Goal: Task Accomplishment & Management: Complete application form

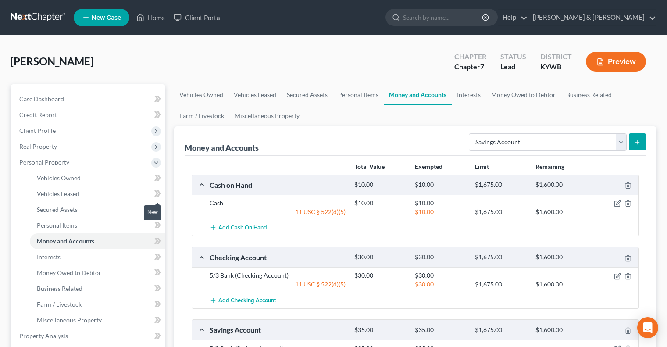
select select "savings"
click at [351, 98] on link "Personal Items" at bounding box center [358, 94] width 51 height 21
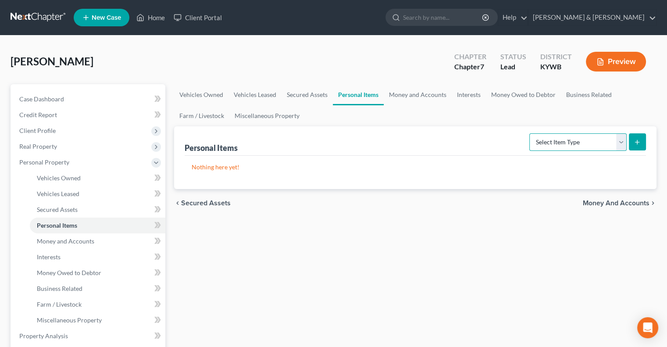
click at [623, 143] on select "Select Item Type Clothing Collectibles Of Value Electronics Firearms Household …" at bounding box center [578, 142] width 97 height 18
select select "household_goods"
click at [530, 133] on select "Select Item Type Clothing Collectibles Of Value Electronics Firearms Household …" at bounding box center [578, 142] width 97 height 18
click at [636, 136] on button "submit" at bounding box center [637, 141] width 17 height 17
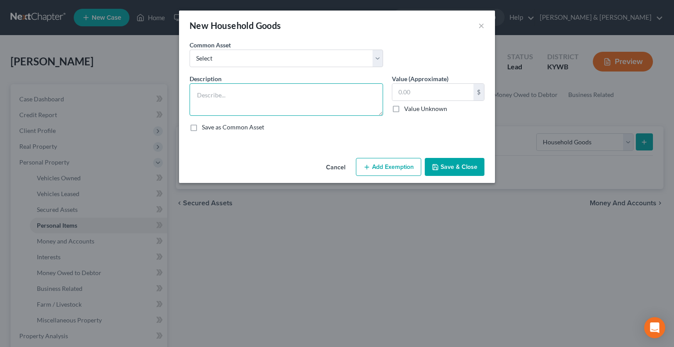
click at [222, 91] on textarea at bounding box center [286, 99] width 193 height 32
drag, startPoint x: 278, startPoint y: 93, endPoint x: 226, endPoint y: 93, distance: 51.3
click at [226, 93] on textarea "Couch (2), tABLE, PICTURES" at bounding box center [286, 99] width 193 height 32
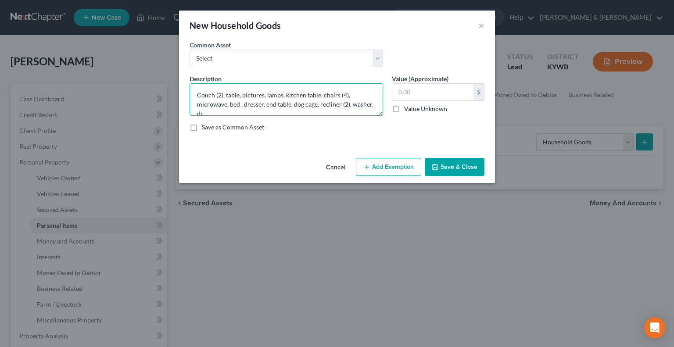
scroll to position [1, 0]
type textarea "Couch (2), table, pictures, lamps, kitchen table, chairs (4), microwave, bed , …"
click at [416, 89] on input "text" at bounding box center [432, 92] width 81 height 17
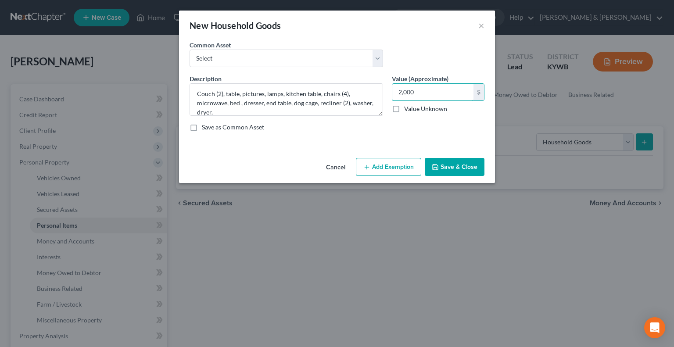
type input "2,000"
click at [393, 164] on button "Add Exemption" at bounding box center [388, 167] width 65 height 18
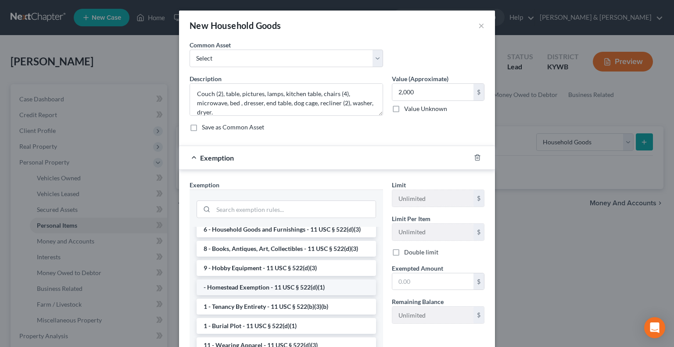
scroll to position [0, 0]
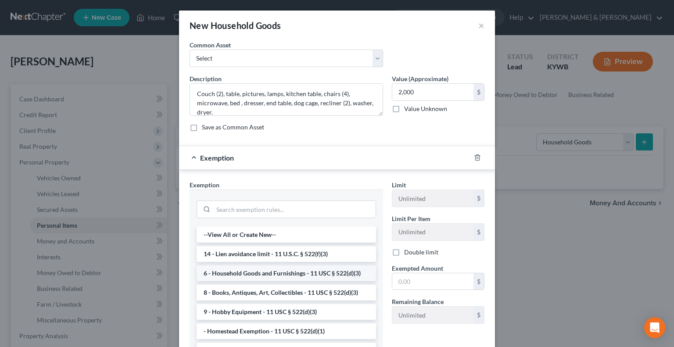
click at [287, 274] on li "6 - Household Goods and Furnishings - 11 USC § 522(d)(3)" at bounding box center [286, 273] width 179 height 16
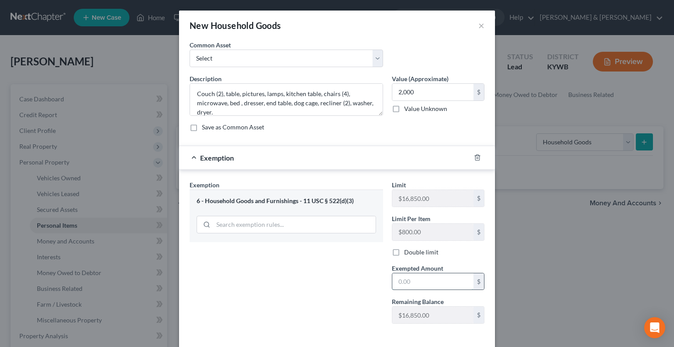
click at [395, 283] on input "text" at bounding box center [432, 281] width 81 height 17
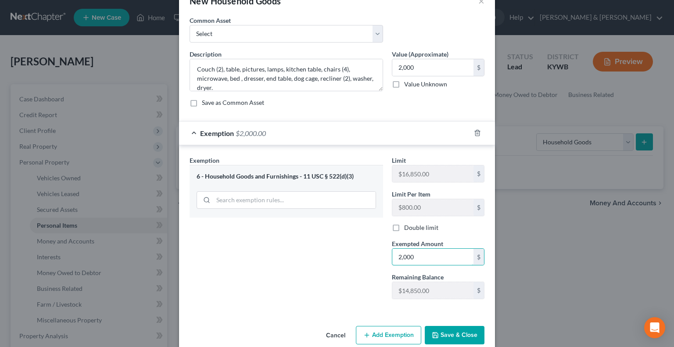
scroll to position [38, 0]
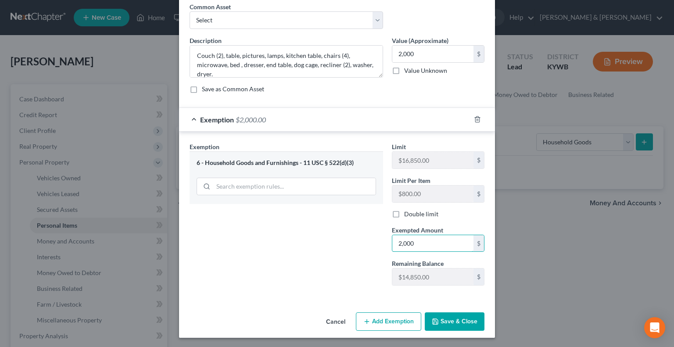
type input "2,000"
click at [470, 324] on button "Save & Close" at bounding box center [455, 321] width 60 height 18
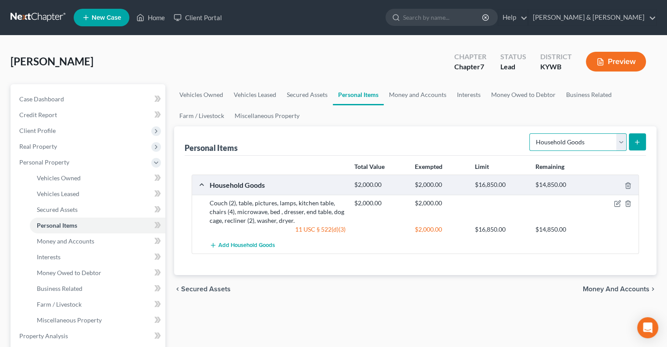
click at [623, 140] on select "Select Item Type Clothing Collectibles Of Value Electronics Firearms Household …" at bounding box center [578, 142] width 97 height 18
select select "electronics"
click at [530, 133] on select "Select Item Type Clothing Collectibles Of Value Electronics Firearms Household …" at bounding box center [578, 142] width 97 height 18
click at [634, 141] on button "submit" at bounding box center [637, 141] width 17 height 17
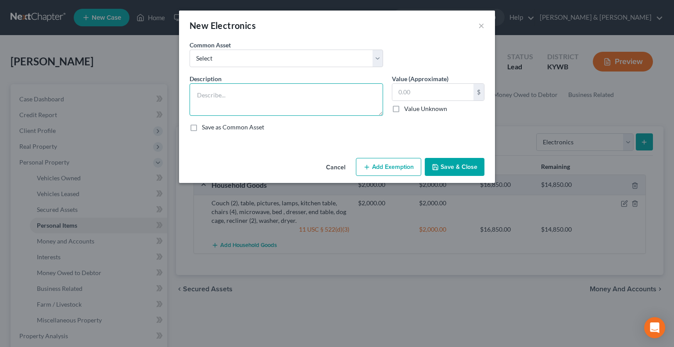
click at [221, 93] on textarea at bounding box center [286, 99] width 193 height 32
type textarea "C"
type textarea "TV (3), laptop."
click at [403, 93] on input "text" at bounding box center [432, 92] width 81 height 17
type input "750.00"
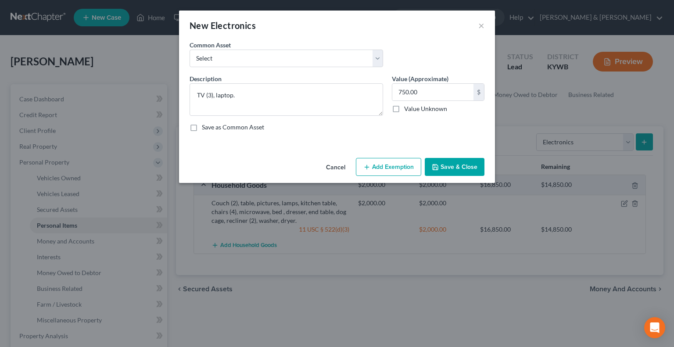
click at [384, 170] on button "Add Exemption" at bounding box center [388, 167] width 65 height 18
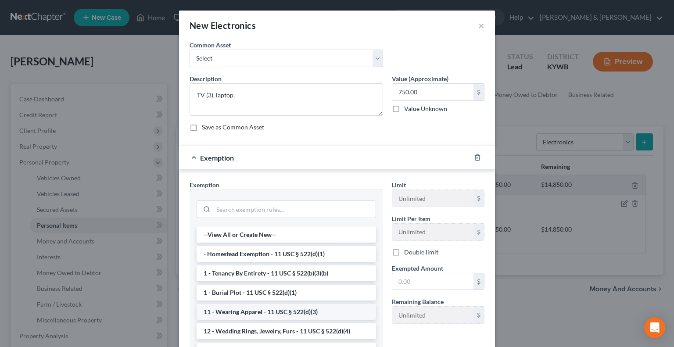
click at [239, 311] on li "11 - Wearing Apparel - 11 USC § 522(d)(3)" at bounding box center [286, 312] width 179 height 16
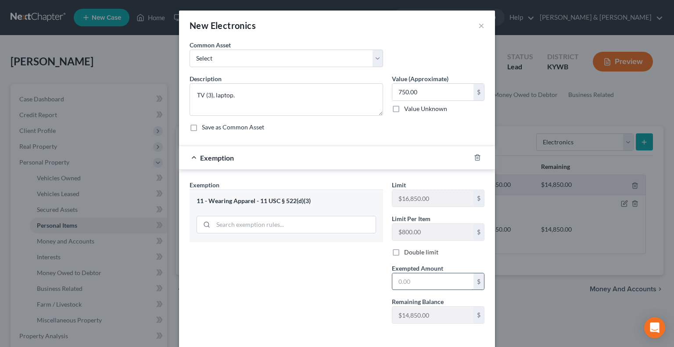
click at [411, 278] on input "text" at bounding box center [432, 281] width 81 height 17
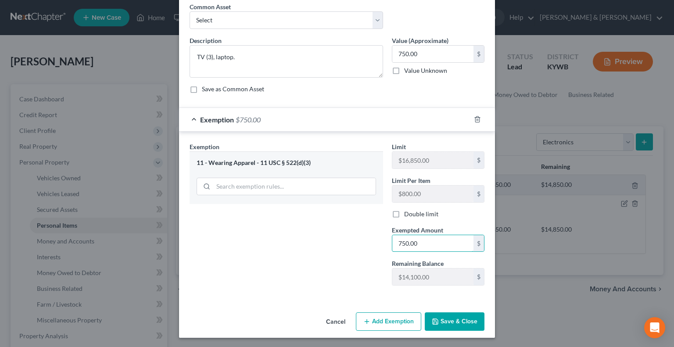
type input "750.00"
click at [458, 322] on button "Save & Close" at bounding box center [455, 321] width 60 height 18
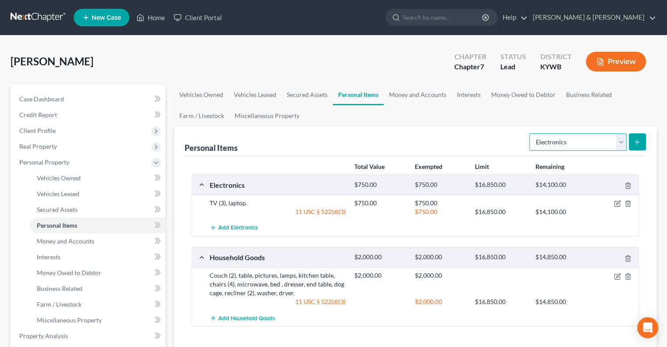
click at [620, 141] on select "Select Item Type Clothing Collectibles Of Value Electronics Firearms Household …" at bounding box center [578, 142] width 97 height 18
select select "clothing"
click at [530, 133] on select "Select Item Type Clothing Collectibles Of Value Electronics Firearms Household …" at bounding box center [578, 142] width 97 height 18
click at [640, 144] on icon "submit" at bounding box center [637, 142] width 7 height 7
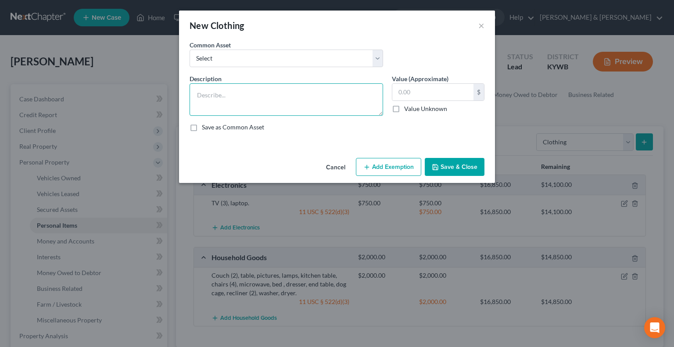
click at [297, 100] on textarea at bounding box center [286, 99] width 193 height 32
click at [245, 49] on div "Common Asset Select WEARING APPAREL Wearing Apparel" at bounding box center [286, 53] width 202 height 27
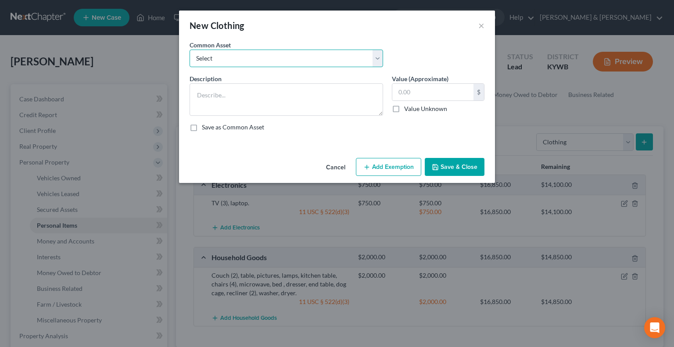
click at [243, 52] on select "Select WEARING APPAREL Wearing Apparel" at bounding box center [286, 59] width 193 height 18
select select "1"
click at [190, 50] on select "Select WEARING APPAREL Wearing Apparel" at bounding box center [286, 59] width 193 height 18
type textarea "Wearing Apparel"
click at [405, 93] on input "250.00" at bounding box center [432, 92] width 81 height 17
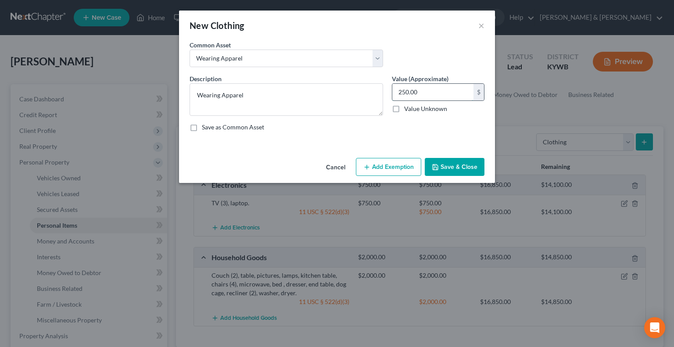
click at [407, 90] on input "250.00" at bounding box center [432, 92] width 81 height 17
drag, startPoint x: 448, startPoint y: 92, endPoint x: 398, endPoint y: 94, distance: 50.5
click at [398, 94] on input "250.00" at bounding box center [432, 92] width 81 height 17
type input "100.00"
click at [384, 170] on button "Add Exemption" at bounding box center [388, 167] width 65 height 18
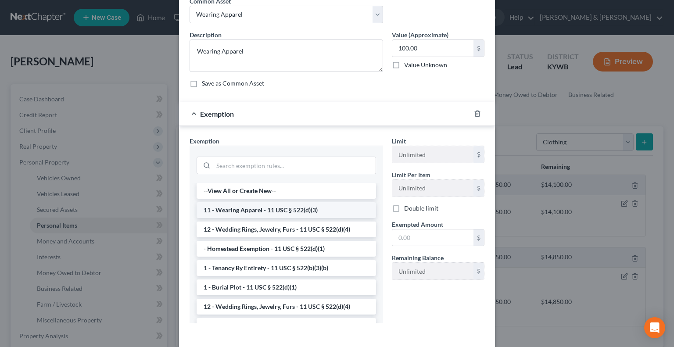
click at [262, 208] on li "11 - Wearing Apparel - 11 USC § 522(d)(3)" at bounding box center [286, 210] width 179 height 16
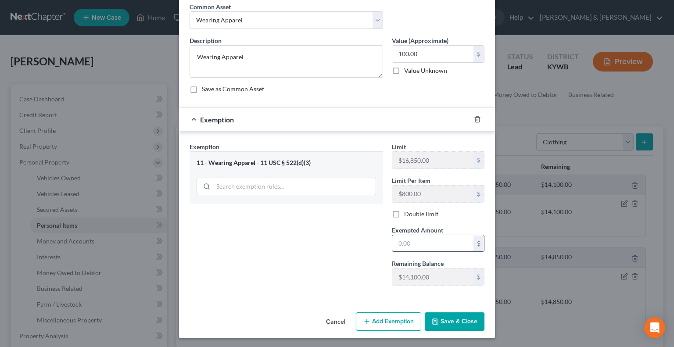
drag, startPoint x: 426, startPoint y: 244, endPoint x: 449, endPoint y: 239, distance: 24.3
click at [446, 240] on input "text" at bounding box center [432, 243] width 81 height 17
type input "100.00"
click at [465, 319] on button "Save & Close" at bounding box center [455, 321] width 60 height 18
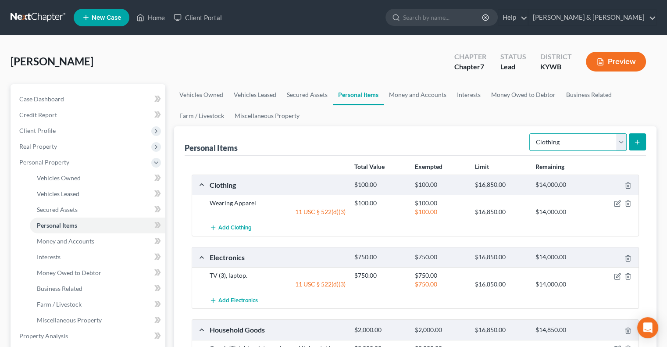
click at [620, 144] on select "Select Item Type Clothing Collectibles Of Value Electronics Firearms Household …" at bounding box center [578, 142] width 97 height 18
select select "pets"
click at [530, 133] on select "Select Item Type Clothing Collectibles Of Value Electronics Firearms Household …" at bounding box center [578, 142] width 97 height 18
click at [640, 142] on line "submit" at bounding box center [638, 142] width 4 height 0
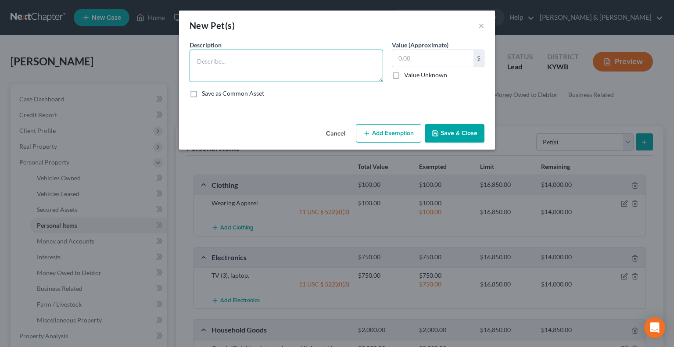
click at [303, 74] on textarea at bounding box center [286, 66] width 193 height 32
type textarea "dog (1)"
click at [418, 57] on input "text" at bounding box center [432, 58] width 81 height 17
type input "1"
click at [364, 128] on button "Add Exemption" at bounding box center [388, 133] width 65 height 18
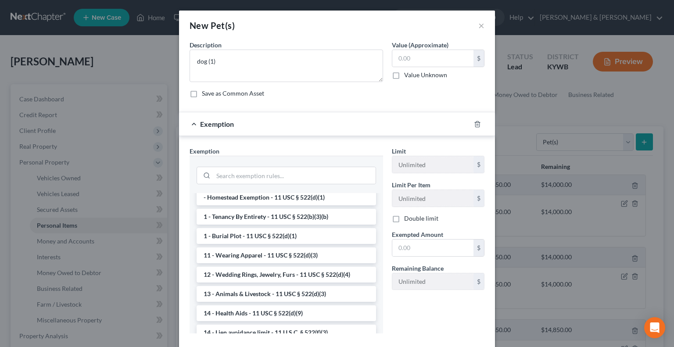
scroll to position [44, 0]
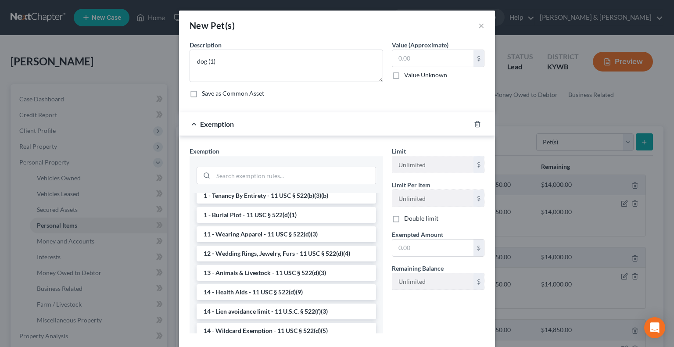
drag, startPoint x: 258, startPoint y: 270, endPoint x: 322, endPoint y: 276, distance: 64.7
click at [258, 269] on li "13 - Animals & Livestock - 11 USC § 522(d)(3)" at bounding box center [286, 273] width 179 height 16
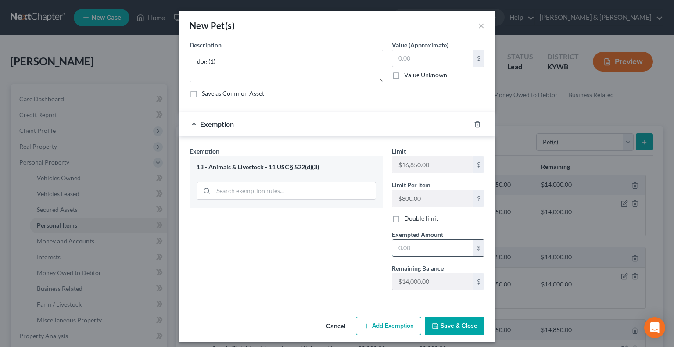
drag, startPoint x: 405, startPoint y: 249, endPoint x: 411, endPoint y: 247, distance: 5.7
click at [406, 248] on input "text" at bounding box center [432, 248] width 81 height 17
type input "1.00"
click at [444, 326] on button "Save & Close" at bounding box center [455, 326] width 60 height 18
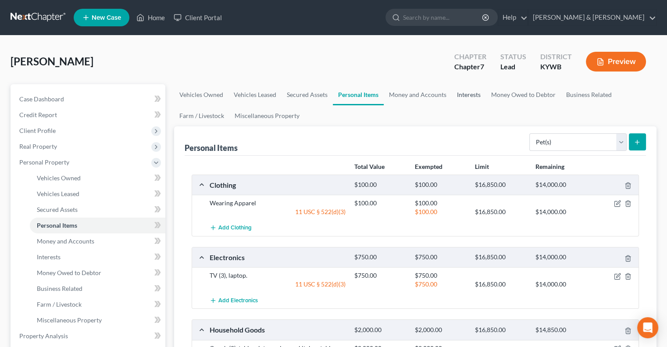
click at [465, 92] on link "Interests" at bounding box center [469, 94] width 34 height 21
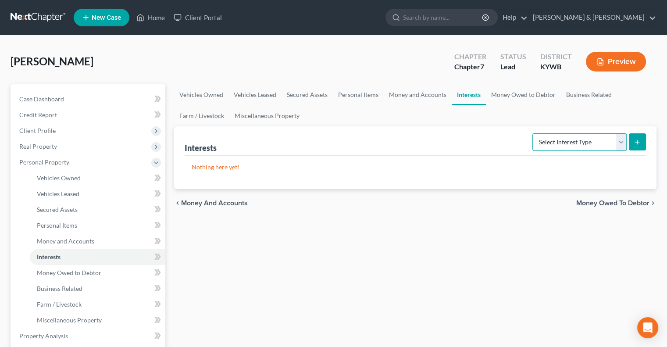
click at [624, 141] on select "Select Interest Type 401K Annuity Bond Education IRA Government Bond Government…" at bounding box center [580, 142] width 94 height 18
select select "ira"
click at [534, 133] on select "Select Interest Type 401K Annuity Bond Education IRA Government Bond Government…" at bounding box center [580, 142] width 94 height 18
click at [641, 144] on button "submit" at bounding box center [637, 141] width 17 height 17
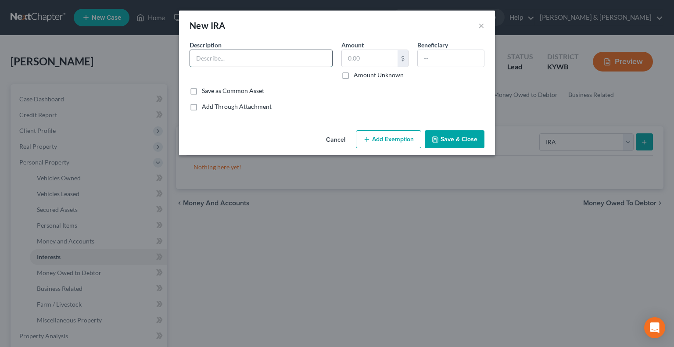
click at [233, 58] on input "text" at bounding box center [261, 58] width 142 height 17
type input "Northwest Mutual"
click at [379, 58] on input "text" at bounding box center [370, 58] width 56 height 17
type input "3,141"
click at [387, 136] on button "Add Exemption" at bounding box center [388, 139] width 65 height 18
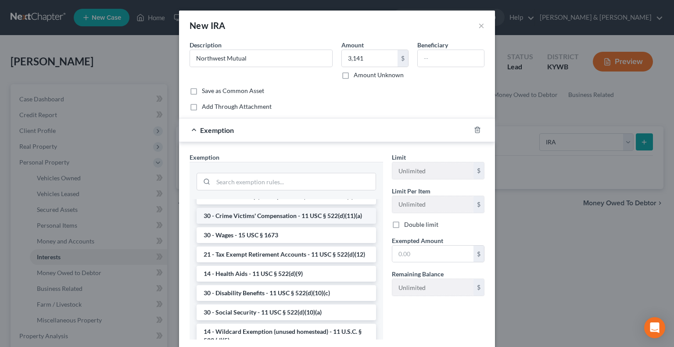
scroll to position [439, 0]
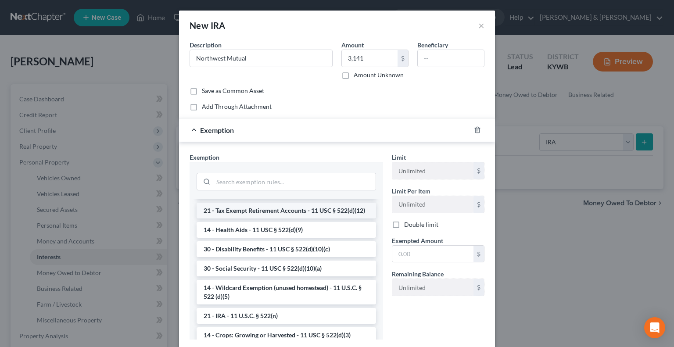
click at [263, 219] on li "21 - Tax Exempt Retirement Accounts - 11 USC § 522(d)(12)" at bounding box center [286, 211] width 179 height 16
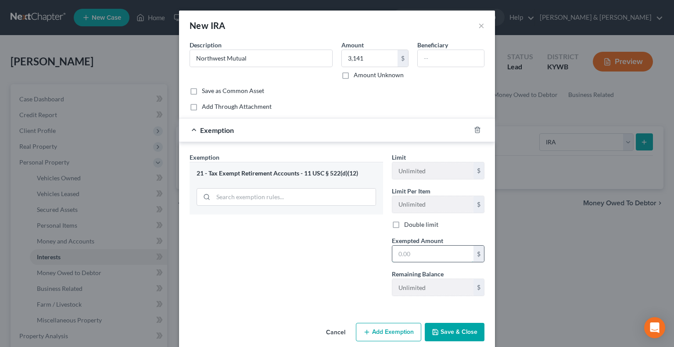
click at [418, 252] on input "text" at bounding box center [432, 254] width 81 height 17
type input "3,141"
click at [441, 329] on button "Save & Close" at bounding box center [455, 332] width 60 height 18
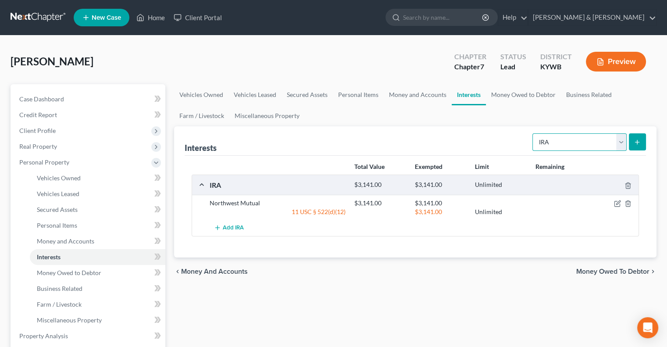
click at [623, 137] on select "Select Interest Type 401K Annuity Bond Education IRA Government Bond Government…" at bounding box center [580, 142] width 94 height 18
select select "stock"
click at [534, 133] on select "Select Interest Type 401K Annuity Bond Education IRA Government Bond Government…" at bounding box center [580, 142] width 94 height 18
click at [636, 140] on icon "submit" at bounding box center [637, 142] width 7 height 7
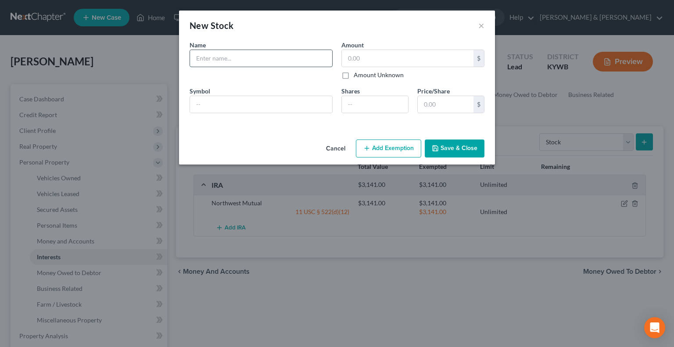
click at [263, 62] on input "text" at bounding box center [261, 58] width 142 height 17
type input "Schwabb"
click at [390, 61] on input "text" at bounding box center [408, 58] width 132 height 17
type input "14.00"
click at [367, 149] on icon "button" at bounding box center [366, 148] width 7 height 7
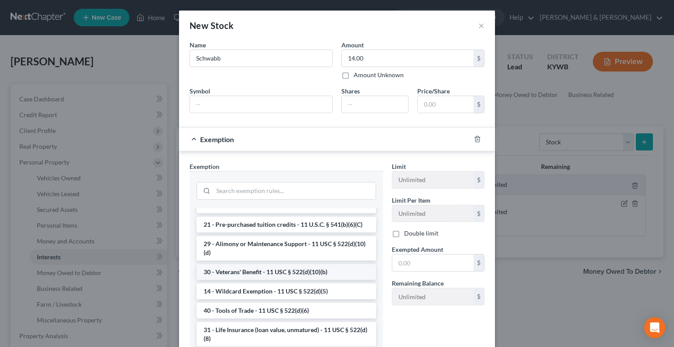
scroll to position [263, 0]
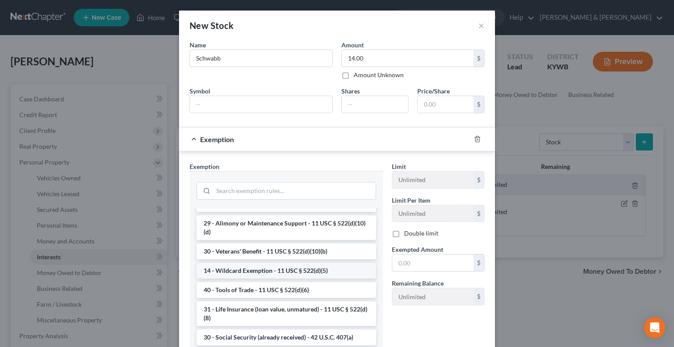
click at [252, 279] on li "14 - Wildcard Exemption - 11 USC § 522(d)(5)" at bounding box center [286, 271] width 179 height 16
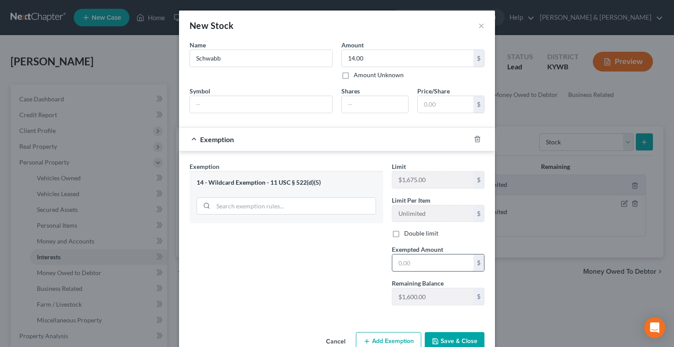
drag, startPoint x: 403, startPoint y: 262, endPoint x: 412, endPoint y: 255, distance: 11.2
click at [407, 262] on input "text" at bounding box center [432, 262] width 81 height 17
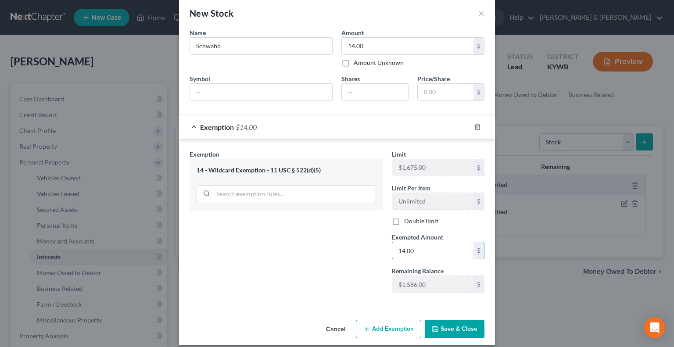
scroll to position [19, 0]
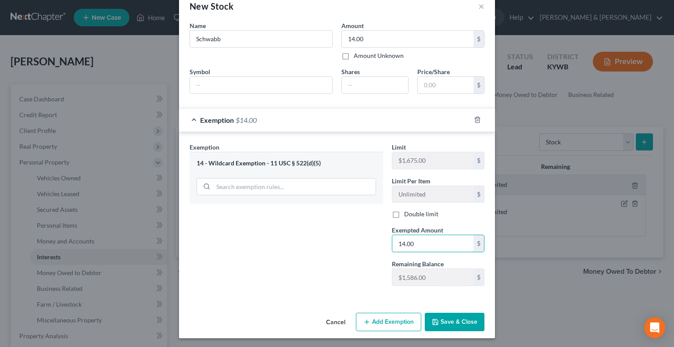
type input "14.00"
click at [453, 320] on button "Save & Close" at bounding box center [455, 322] width 60 height 18
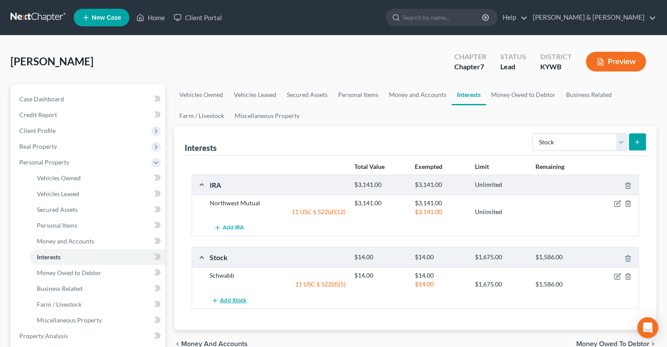
click at [238, 300] on span "Add Stock" at bounding box center [233, 300] width 26 height 7
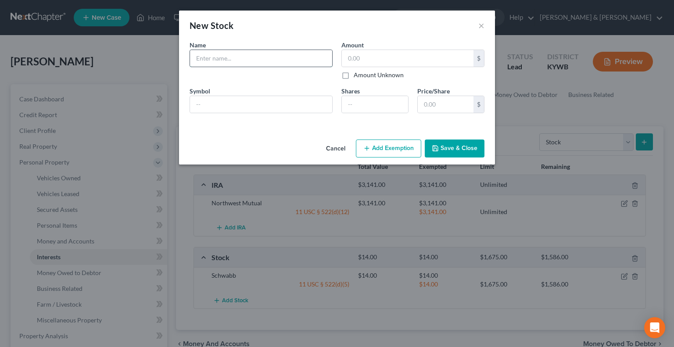
click at [270, 61] on input "text" at bounding box center [261, 58] width 142 height 17
type input "MoMo"
click at [413, 63] on input "text" at bounding box center [408, 58] width 132 height 17
type input "178"
click at [405, 150] on button "Add Exemption" at bounding box center [388, 149] width 65 height 18
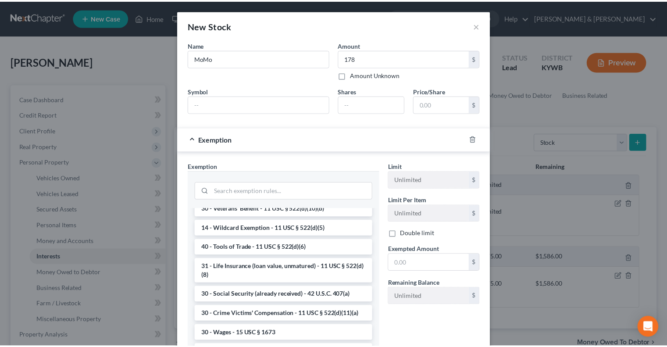
scroll to position [307, 0]
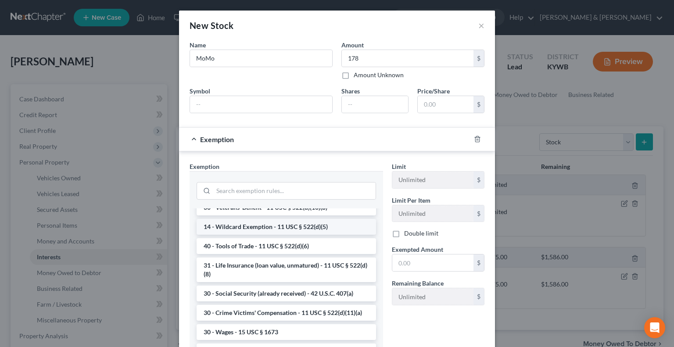
click at [261, 235] on li "14 - Wildcard Exemption - 11 USC § 522(d)(5)" at bounding box center [286, 227] width 179 height 16
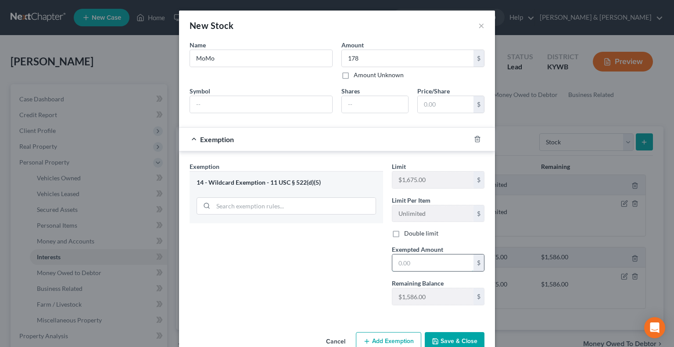
click at [414, 264] on input "text" at bounding box center [432, 262] width 81 height 17
type input "178"
click at [441, 335] on button "Save & Close" at bounding box center [455, 341] width 60 height 18
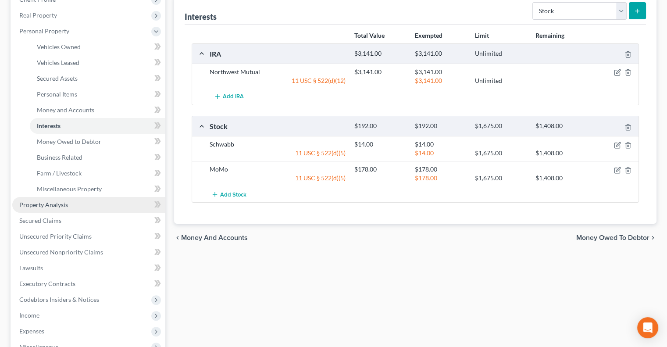
scroll to position [132, 0]
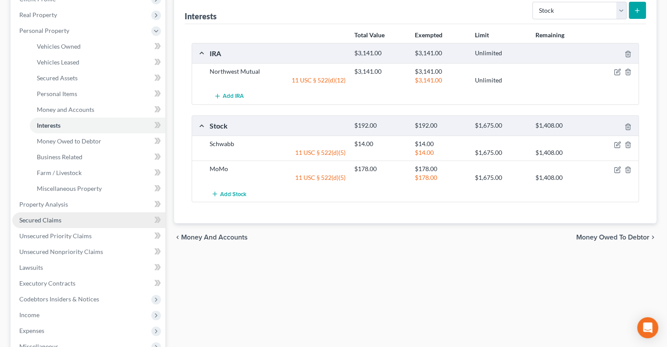
click at [58, 222] on span "Secured Claims" at bounding box center [40, 219] width 42 height 7
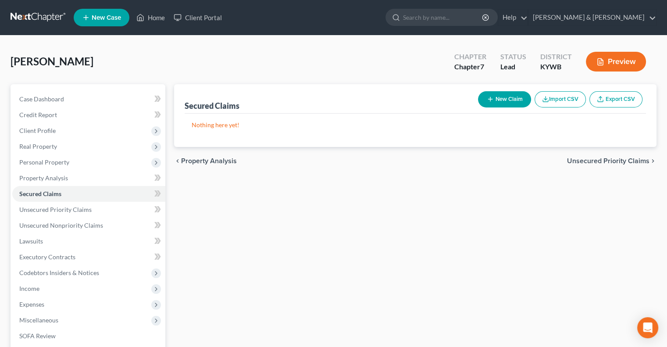
click at [502, 94] on button "New Claim" at bounding box center [504, 99] width 53 height 16
select select "0"
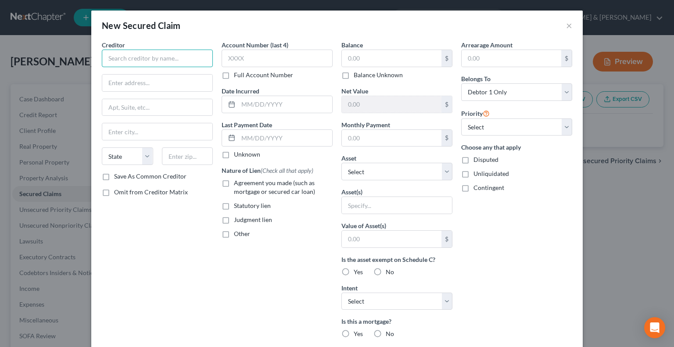
click at [179, 63] on input "text" at bounding box center [157, 59] width 111 height 18
type input "Ally Financial"
click at [138, 80] on input "text" at bounding box center [157, 83] width 110 height 17
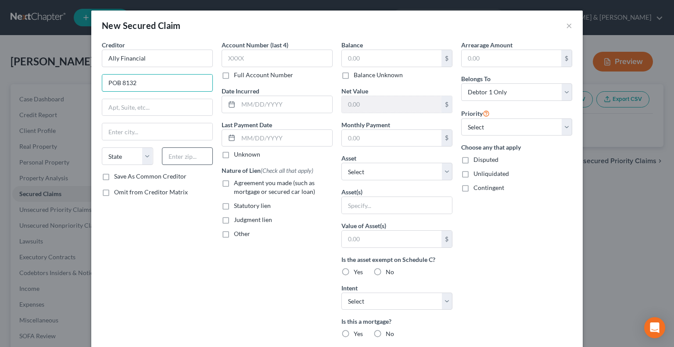
type input "POB 8132"
click at [178, 155] on input "text" at bounding box center [187, 156] width 51 height 18
type input "21030"
type input "[GEOGRAPHIC_DATA]"
select select "21"
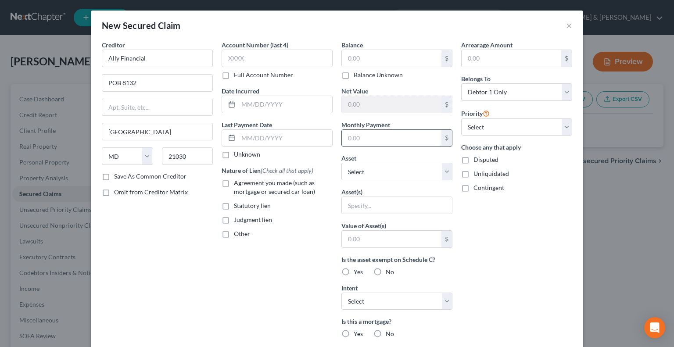
click at [362, 137] on input "text" at bounding box center [392, 138] width 100 height 17
type input "569"
click at [357, 56] on input "text" at bounding box center [392, 58] width 100 height 17
type input "13,006"
click at [441, 170] on select "Select Other Multiple Assets 2021 Ford F-150 - $25900.0 5/3 Bank (Checking Acco…" at bounding box center [396, 172] width 111 height 18
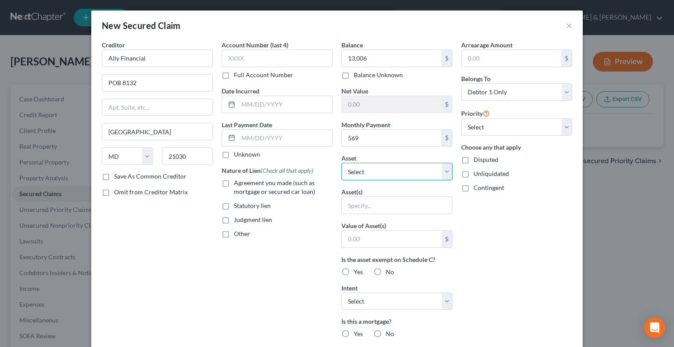
select select "2"
click at [341, 163] on select "Select Other Multiple Assets 2021 Ford F-150 - $25900.0 5/3 Bank (Checking Acco…" at bounding box center [396, 172] width 111 height 18
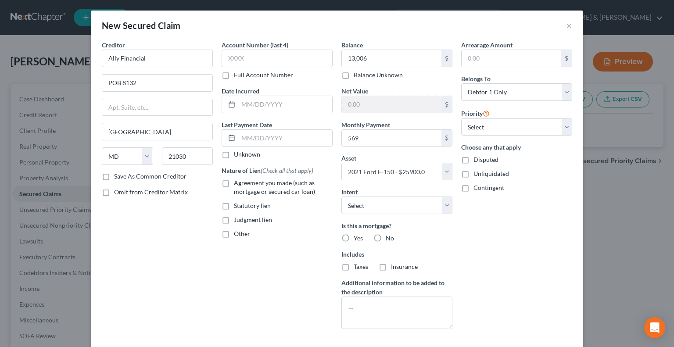
click at [234, 183] on label "Agreement you made (such as mortgage or secured car loan)" at bounding box center [283, 188] width 99 height 18
click at [237, 183] on input "Agreement you made (such as mortgage or secured car loan)" at bounding box center [240, 182] width 6 height 6
checkbox input "true"
click at [386, 236] on label "No" at bounding box center [390, 238] width 8 height 9
click at [389, 236] on input "No" at bounding box center [392, 237] width 6 height 6
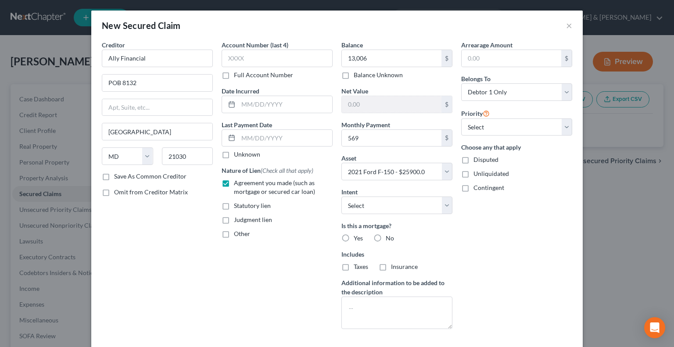
radio input "true"
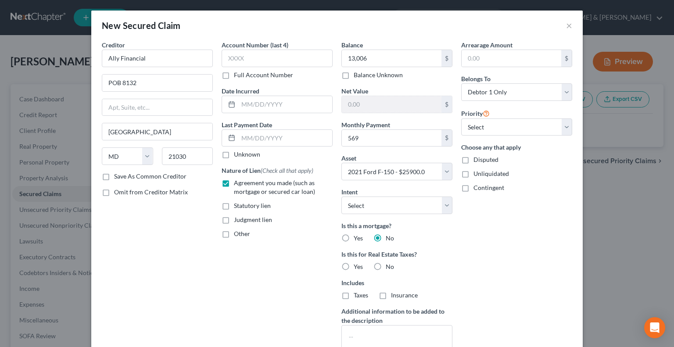
click at [386, 265] on label "No" at bounding box center [390, 266] width 8 height 9
click at [389, 265] on input "No" at bounding box center [392, 265] width 6 height 6
radio input "true"
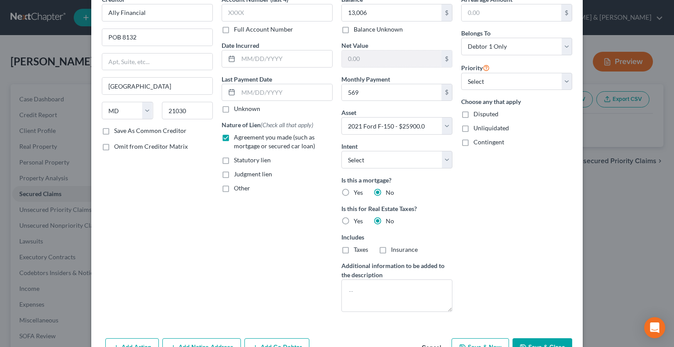
scroll to position [72, 0]
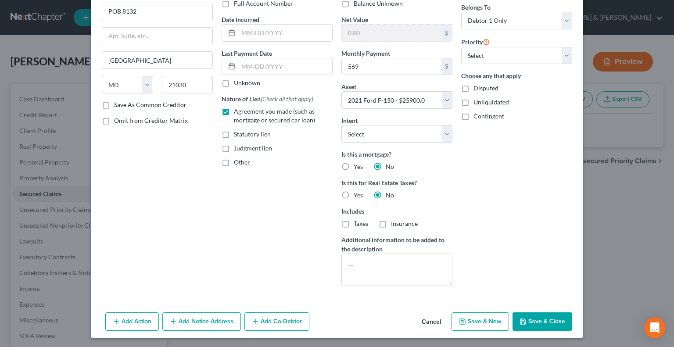
click at [544, 322] on button "Save & Close" at bounding box center [542, 321] width 60 height 18
select select
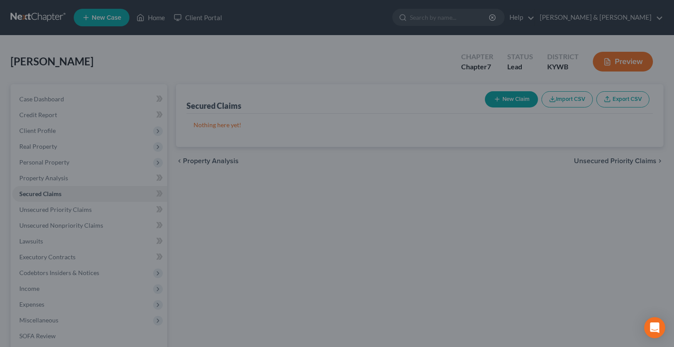
type input "13,006.00"
type input "12,894.00"
type input "569.00"
select select "2"
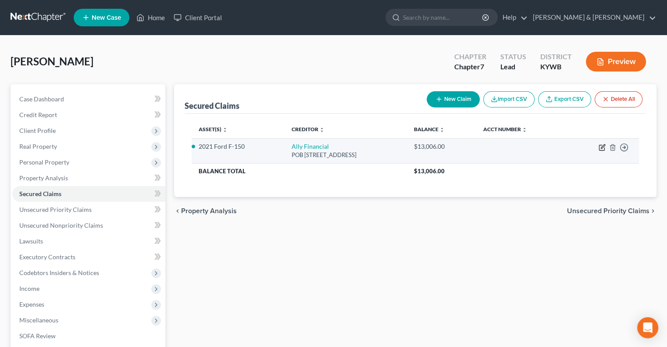
click at [601, 145] on icon "button" at bounding box center [602, 147] width 7 height 7
select select "21"
select select "0"
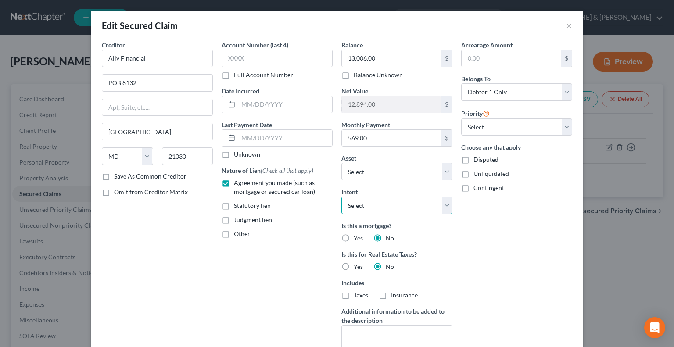
click at [446, 203] on select "Select Surrender Redeem Reaffirm Avoid Other" at bounding box center [396, 206] width 111 height 18
select select "2"
click at [341, 197] on select "Select Surrender Redeem Reaffirm Avoid Other" at bounding box center [396, 206] width 111 height 18
click at [307, 258] on div "Account Number (last 4) Full Account Number Date Incurred Last Payment Date Unk…" at bounding box center [277, 202] width 120 height 324
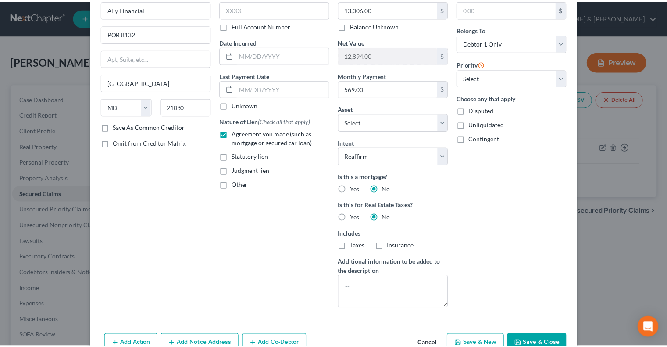
scroll to position [79, 0]
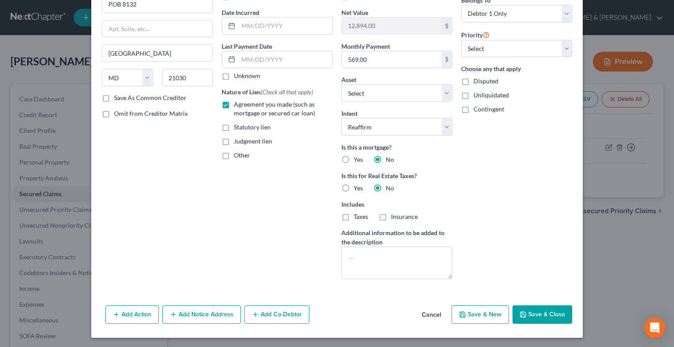
click at [539, 315] on button "Save & Close" at bounding box center [542, 314] width 60 height 18
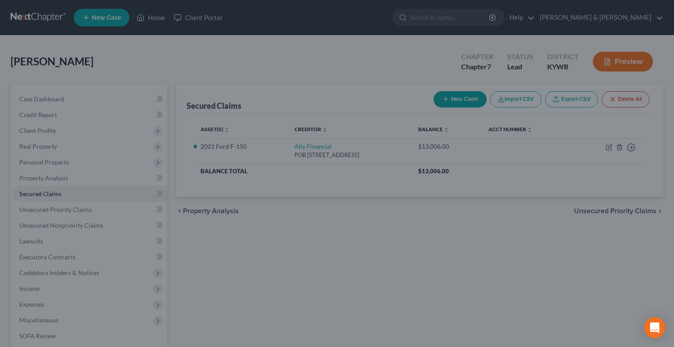
select select "2"
type input "0"
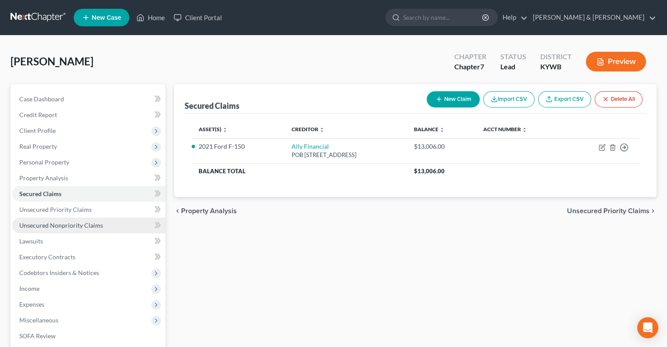
click at [61, 228] on span "Unsecured Nonpriority Claims" at bounding box center [61, 225] width 84 height 7
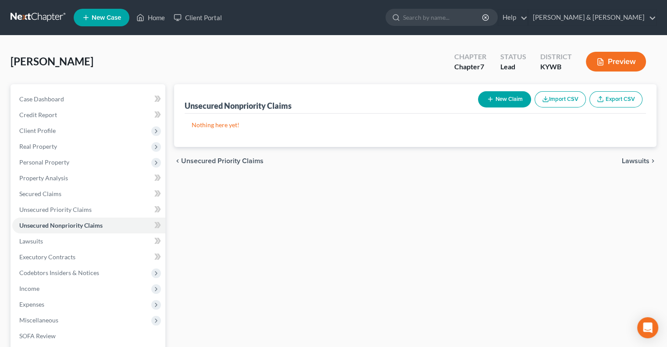
click at [495, 93] on button "New Claim" at bounding box center [504, 99] width 53 height 16
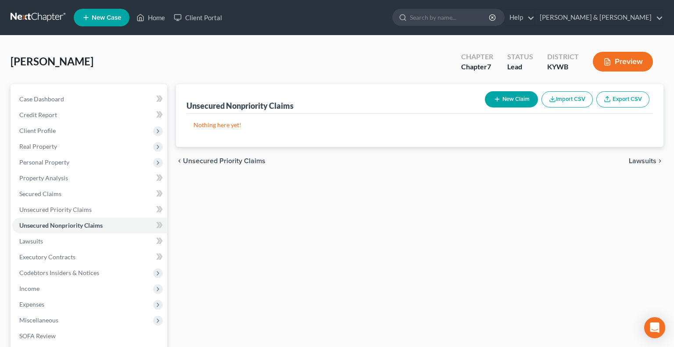
select select "0"
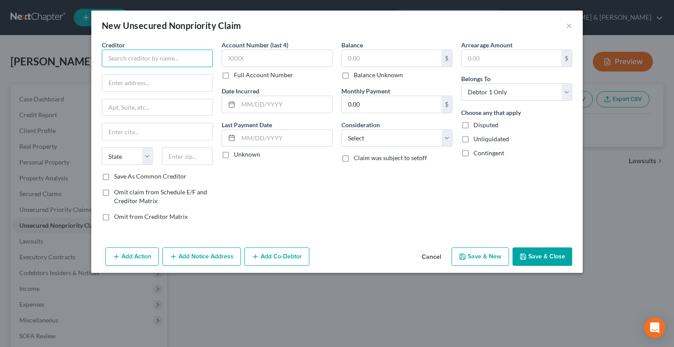
click at [167, 55] on input "text" at bounding box center [157, 59] width 111 height 18
type input "[PERSON_NAME]'s Club"
click at [146, 79] on input "text" at bounding box center [157, 83] width 110 height 17
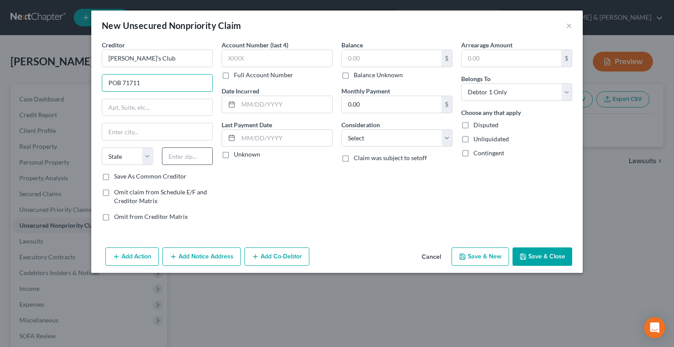
type input "POB 71711"
click at [191, 158] on input "text" at bounding box center [187, 156] width 51 height 18
type input "19176"
click at [163, 101] on input "text" at bounding box center [157, 107] width 110 height 17
click at [137, 130] on input "text" at bounding box center [157, 131] width 110 height 17
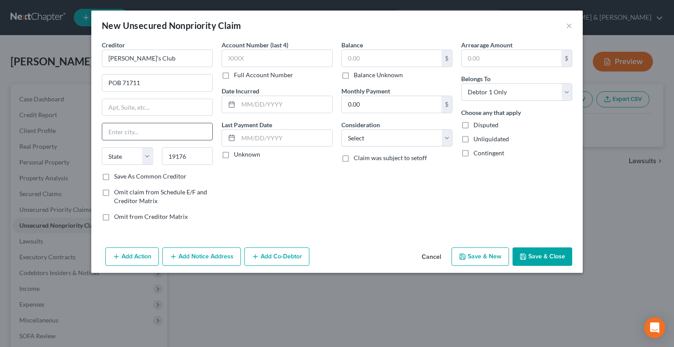
type input "[GEOGRAPHIC_DATA]"
click at [149, 158] on select "State [US_STATE] AK AR AZ CA CO CT DE DC [GEOGRAPHIC_DATA] [GEOGRAPHIC_DATA] GU…" at bounding box center [127, 156] width 51 height 18
select select "39"
click at [102, 147] on select "State [US_STATE] AK AR AZ CA CO CT DE DC [GEOGRAPHIC_DATA] [GEOGRAPHIC_DATA] GU…" at bounding box center [127, 156] width 51 height 18
click at [347, 57] on input "text" at bounding box center [392, 58] width 100 height 17
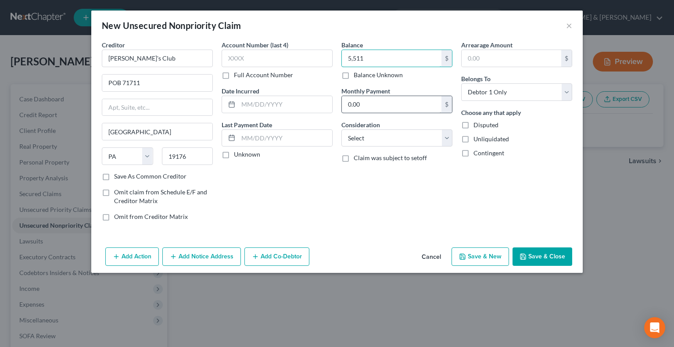
type input "5,511"
click at [362, 100] on input "0.00" at bounding box center [392, 104] width 100 height 17
type input "184"
click at [483, 254] on button "Save & New" at bounding box center [479, 256] width 57 height 18
select select "0"
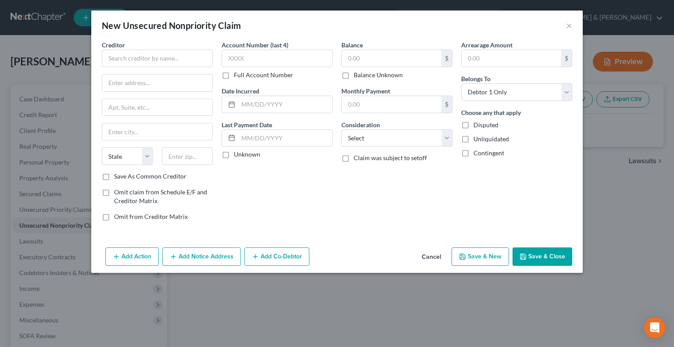
type input "5,511.00"
type input "184.00"
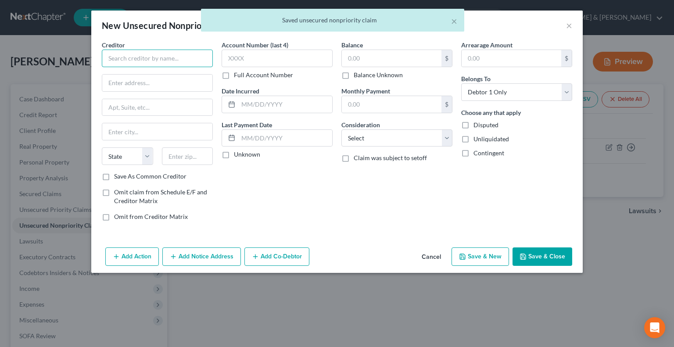
click at [178, 60] on input "text" at bounding box center [157, 59] width 111 height 18
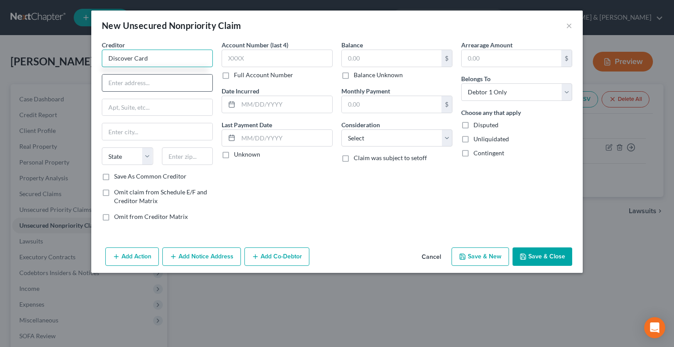
type input "Discover Card"
click at [163, 85] on input "text" at bounding box center [157, 83] width 110 height 17
type input "POB 71242"
click at [175, 154] on input "text" at bounding box center [187, 156] width 51 height 18
type input "28272"
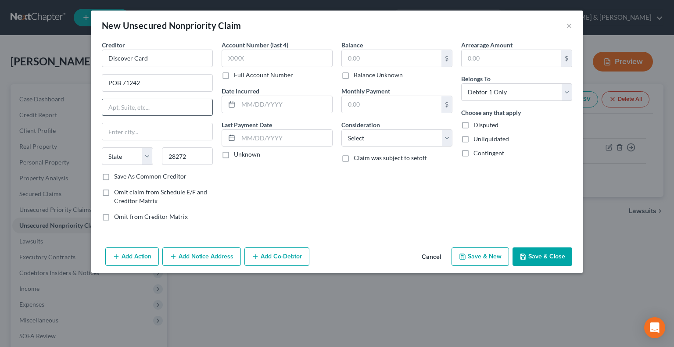
type input "Charlotte"
select select "28"
click at [168, 105] on input "text" at bounding box center [157, 107] width 110 height 17
click at [356, 59] on input "text" at bounding box center [392, 58] width 100 height 17
type input "5,921"
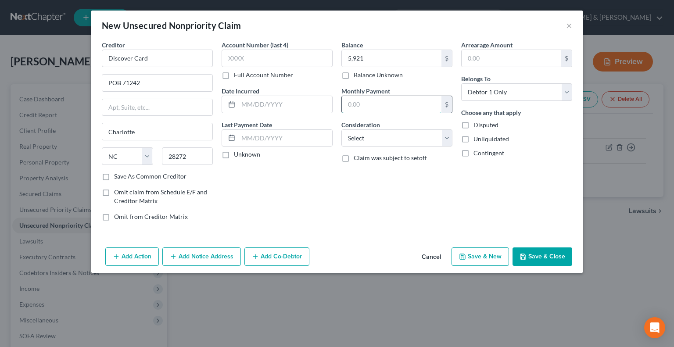
click at [375, 101] on input "text" at bounding box center [392, 104] width 100 height 17
type input "189"
click at [477, 247] on button "Save & New" at bounding box center [479, 256] width 57 height 18
select select "0"
type input "5,921.00"
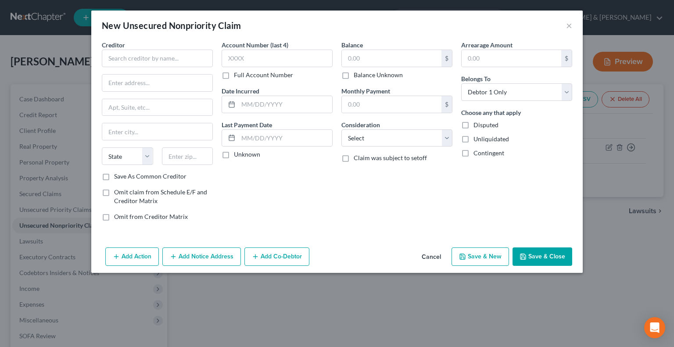
type input "189.00"
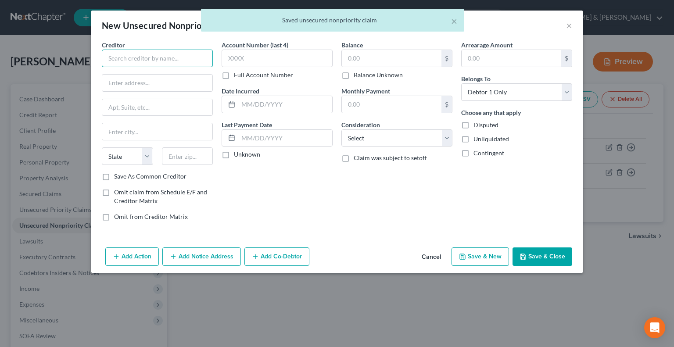
click at [129, 58] on input "text" at bounding box center [157, 59] width 111 height 18
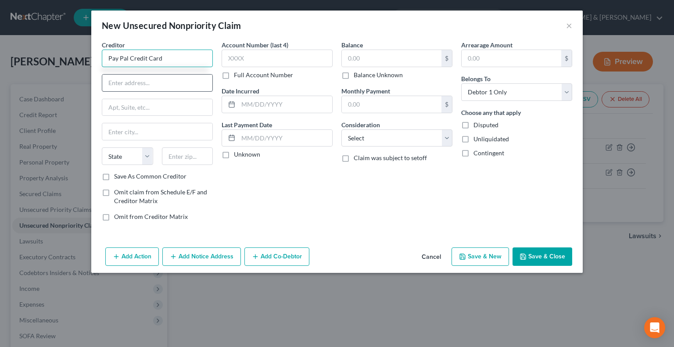
type input "Pay Pal Credit Card"
click at [141, 80] on input "text" at bounding box center [157, 83] width 110 height 17
type input "POB 71726"
click at [171, 158] on input "text" at bounding box center [187, 156] width 51 height 18
type input "19176"
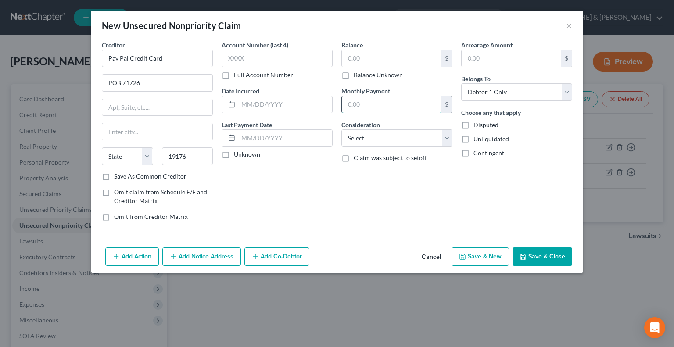
click at [358, 103] on input "text" at bounding box center [392, 104] width 100 height 17
type input "234"
click at [388, 63] on input "text" at bounding box center [392, 58] width 100 height 17
type input "2,682"
click at [499, 258] on button "Save & New" at bounding box center [479, 256] width 57 height 18
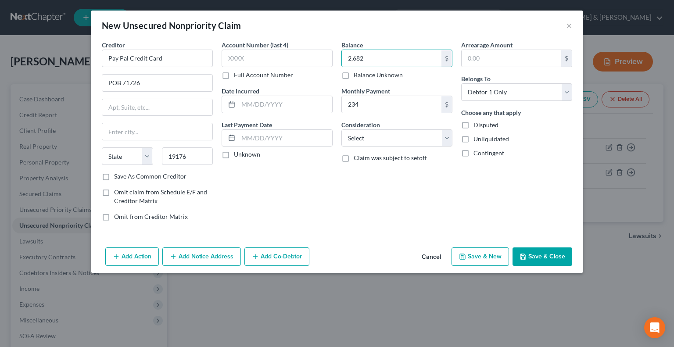
select select "0"
type input "2,682.00"
type input "234.00"
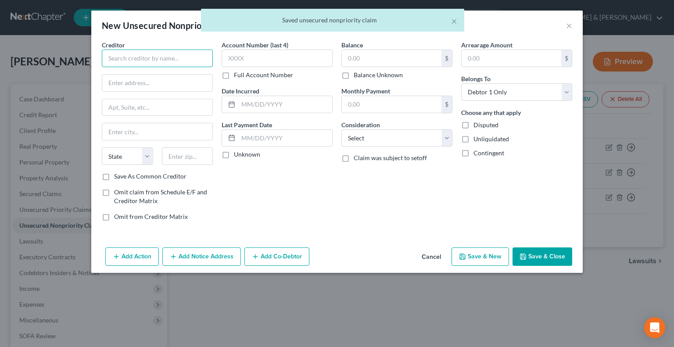
click at [163, 58] on input "text" at bounding box center [157, 59] width 111 height 18
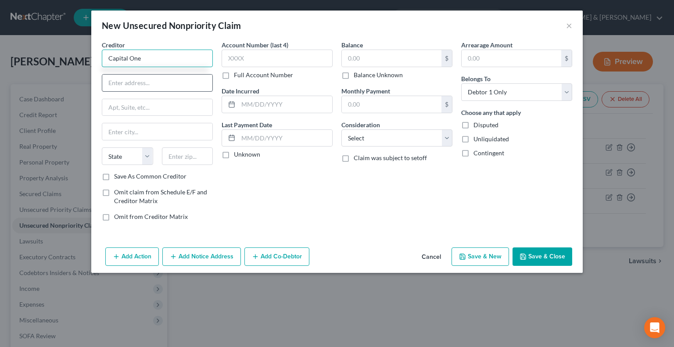
type input "Capital One"
click at [153, 80] on input "text" at bounding box center [157, 83] width 110 height 17
type input "POB 981600"
click at [172, 158] on input "text" at bounding box center [187, 156] width 51 height 18
type input "02298"
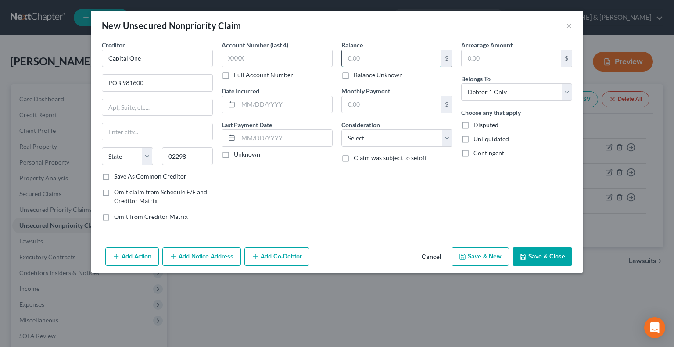
click at [366, 59] on input "text" at bounding box center [392, 58] width 100 height 17
type input "3,236"
click at [375, 107] on input "text" at bounding box center [392, 104] width 100 height 17
type input "118"
click at [464, 258] on polyline "button" at bounding box center [462, 258] width 3 height 2
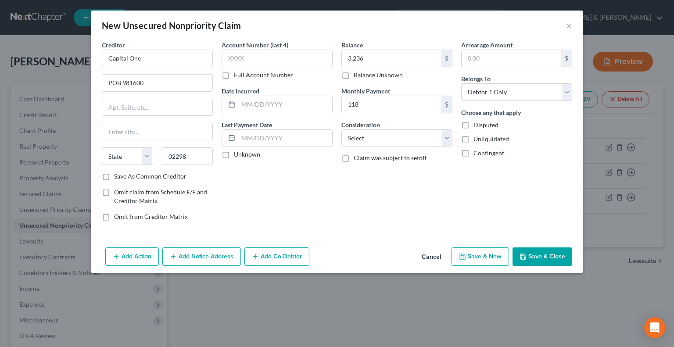
select select "0"
type input "3,236.00"
type input "118.00"
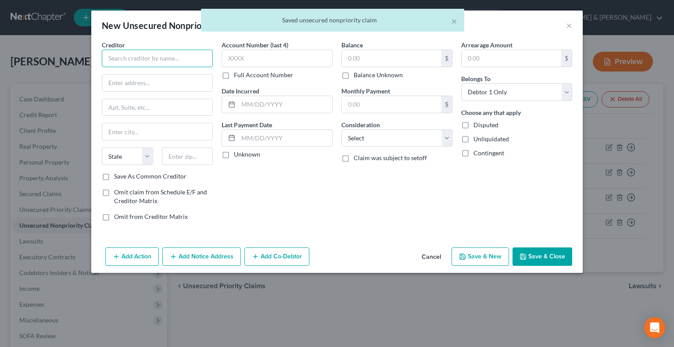
click at [149, 63] on input "text" at bounding box center [157, 59] width 111 height 18
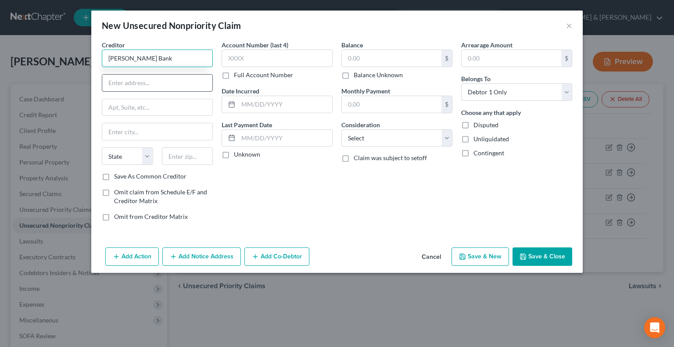
type input "[PERSON_NAME] Bank"
click at [142, 79] on input "text" at bounding box center [157, 83] width 110 height 17
type input "POB 23356"
click at [170, 155] on input "text" at bounding box center [187, 156] width 51 height 18
type input "15222"
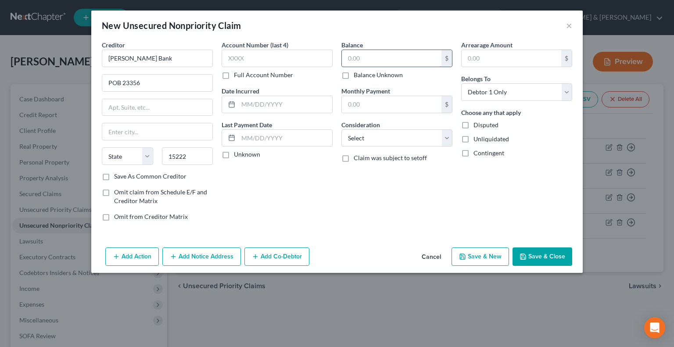
type input "[GEOGRAPHIC_DATA]"
select select "39"
click at [355, 60] on input "text" at bounding box center [392, 58] width 100 height 17
type input "851"
click at [465, 251] on button "Save & New" at bounding box center [479, 256] width 57 height 18
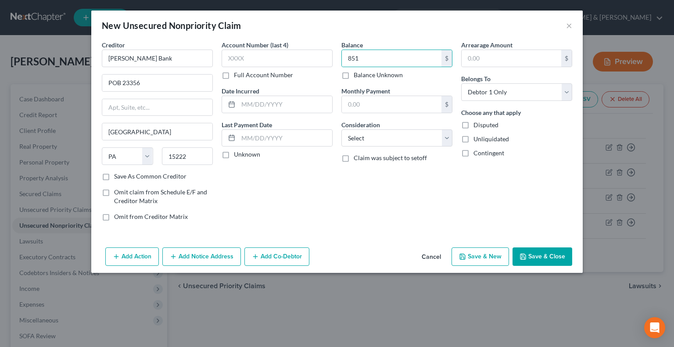
select select "0"
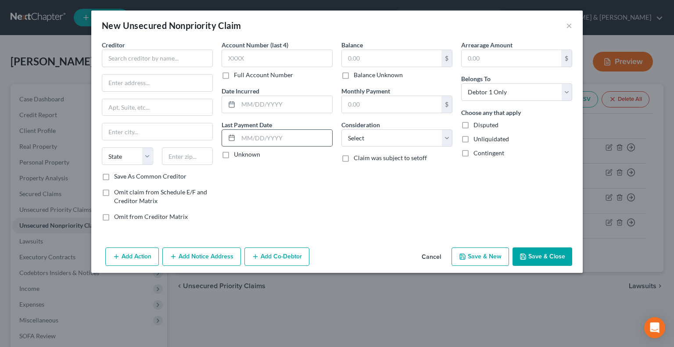
type input "851.00"
type input "0.00"
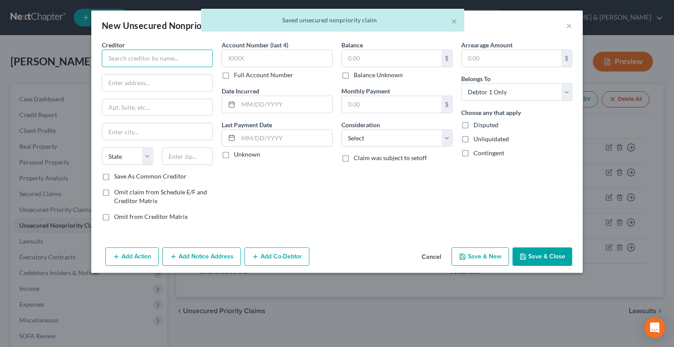
click at [162, 61] on input "text" at bounding box center [157, 59] width 111 height 18
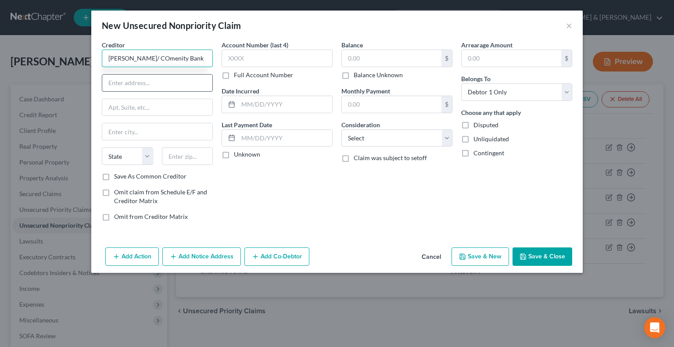
type input "[PERSON_NAME]/ COmenity Bank"
click at [181, 81] on input "text" at bounding box center [157, 83] width 110 height 17
type input "POB 182125"
drag, startPoint x: 195, startPoint y: 150, endPoint x: 200, endPoint y: 148, distance: 5.1
click at [195, 150] on input "text" at bounding box center [187, 156] width 51 height 18
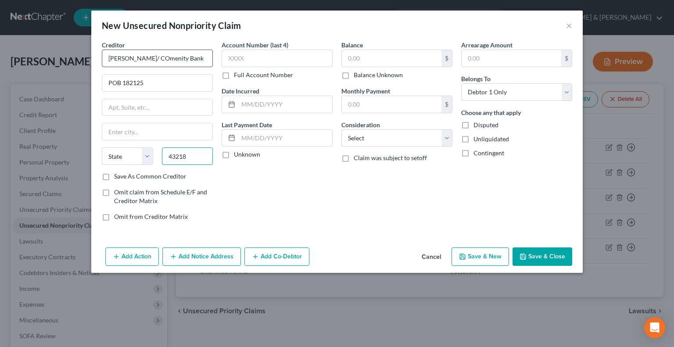
type input "43218"
type input "Columbus"
select select "36"
drag, startPoint x: 142, startPoint y: 57, endPoint x: 154, endPoint y: 46, distance: 16.4
click at [142, 57] on input "[PERSON_NAME]/ COmenity Bank" at bounding box center [157, 59] width 111 height 18
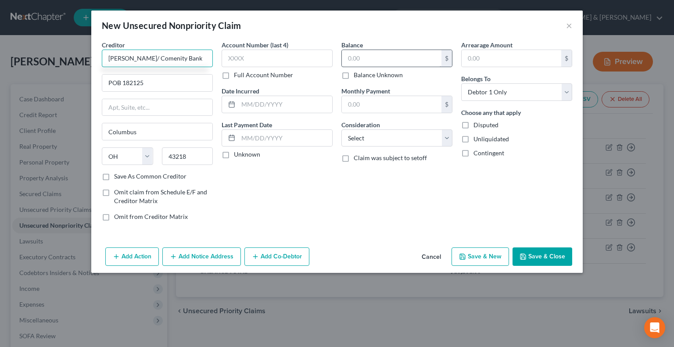
type input "[PERSON_NAME]/ Comenity Bank"
click at [376, 60] on input "text" at bounding box center [392, 58] width 100 height 17
type input "1,407"
click at [357, 105] on input "text" at bounding box center [392, 104] width 100 height 17
type input "50.00"
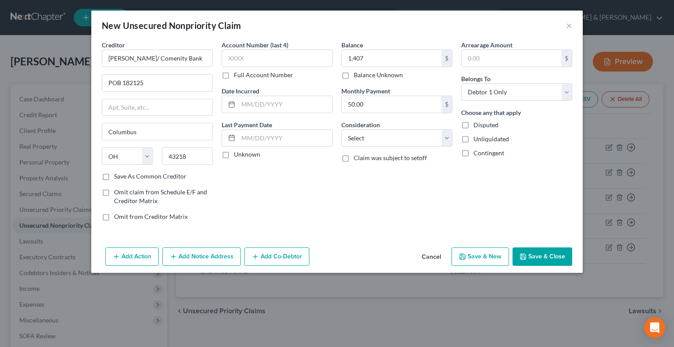
click at [493, 256] on button "Save & New" at bounding box center [479, 256] width 57 height 18
select select "0"
type input "1,407.00"
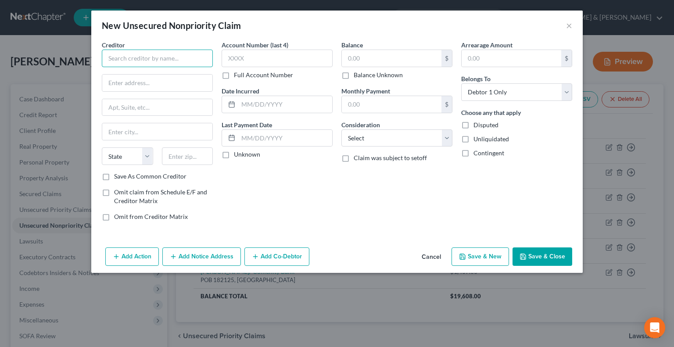
click at [126, 61] on input "text" at bounding box center [157, 59] width 111 height 18
type input "Ford Visa"
click at [120, 84] on input "text" at bounding box center [157, 83] width 110 height 17
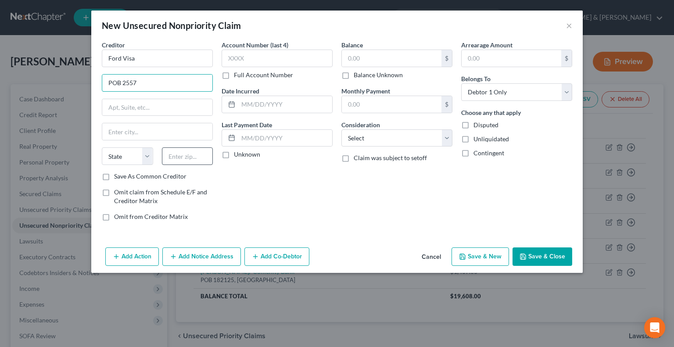
type input "POB 2557"
click at [169, 154] on input "text" at bounding box center [187, 156] width 51 height 18
type input "68103"
type input "[GEOGRAPHIC_DATA]"
select select "30"
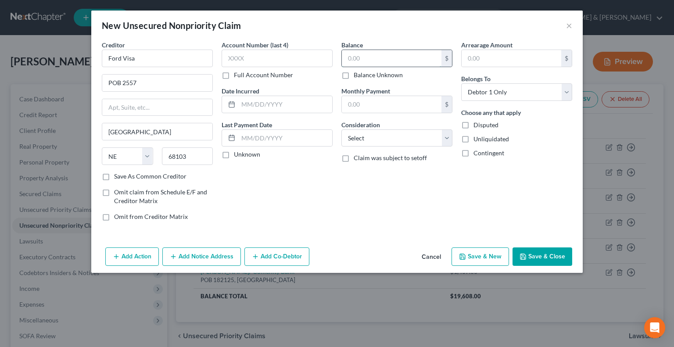
click at [388, 56] on input "text" at bounding box center [392, 58] width 100 height 17
type input "1,267"
click at [373, 99] on input "text" at bounding box center [392, 104] width 100 height 17
type input "120"
click at [551, 257] on button "Save & Close" at bounding box center [542, 256] width 60 height 18
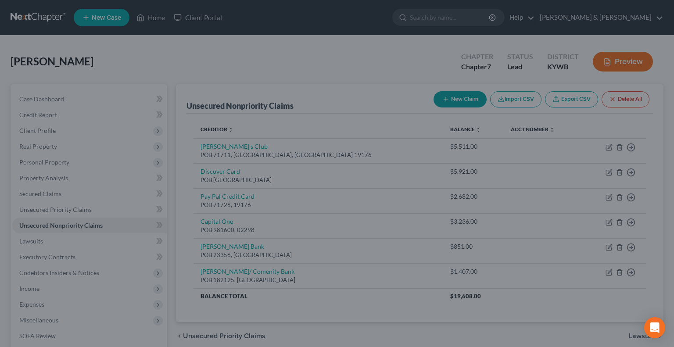
type input "1,267.00"
type input "120.00"
